Goal: Task Accomplishment & Management: Use online tool/utility

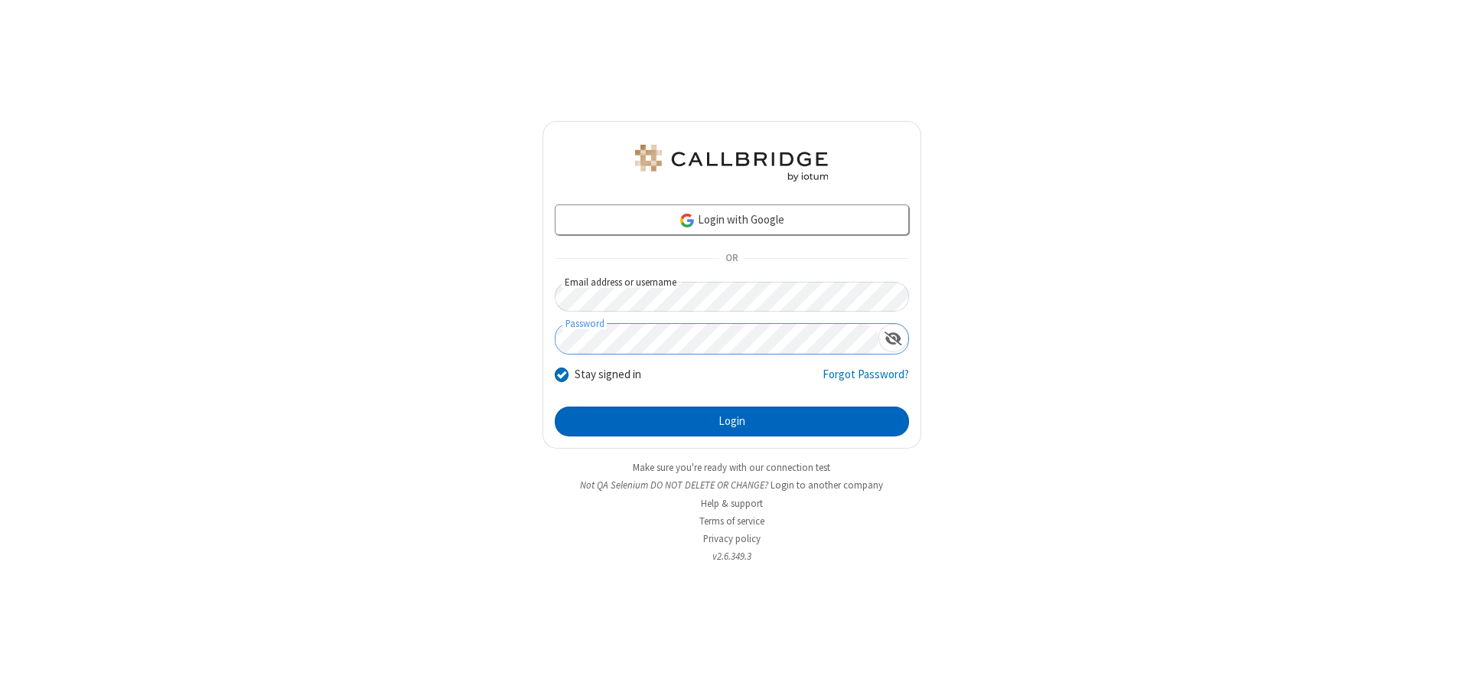
click at [732, 421] on button "Login" at bounding box center [732, 421] width 354 height 31
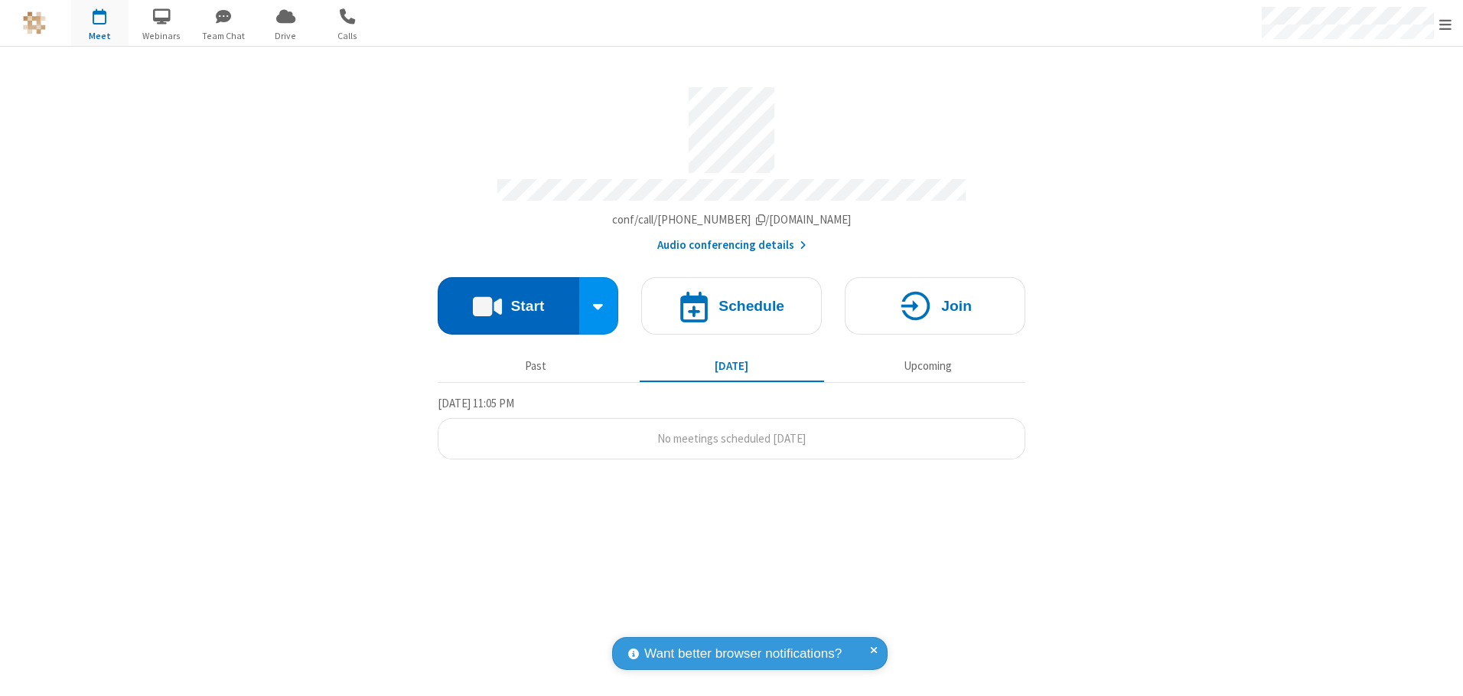
click at [508, 300] on button "Start" at bounding box center [509, 305] width 142 height 57
